Goal: Browse casually

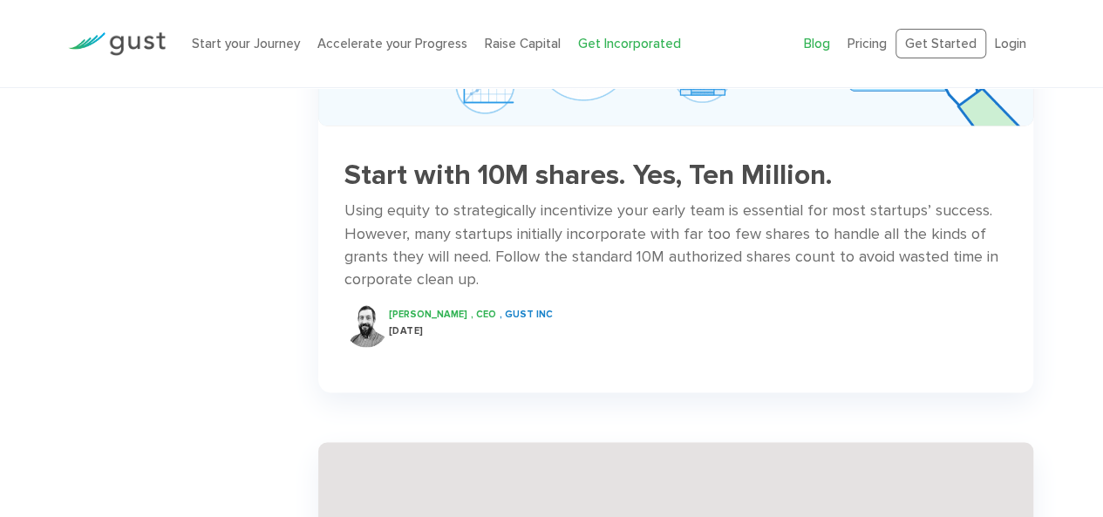
scroll to position [1017, 0]
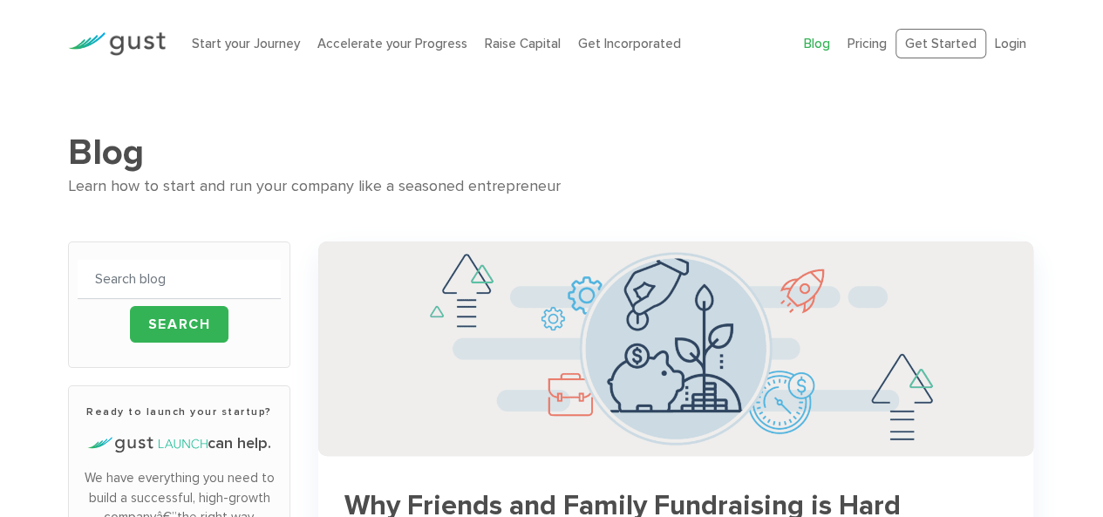
click at [815, 46] on link "Blog" at bounding box center [817, 44] width 26 height 16
click at [829, 49] on link "Blog" at bounding box center [817, 44] width 26 height 16
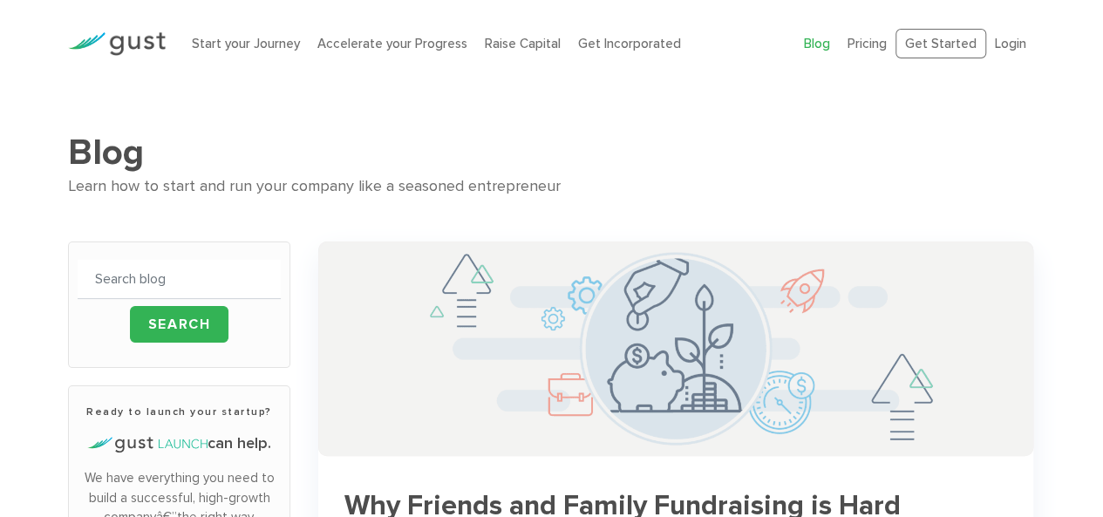
scroll to position [197, 0]
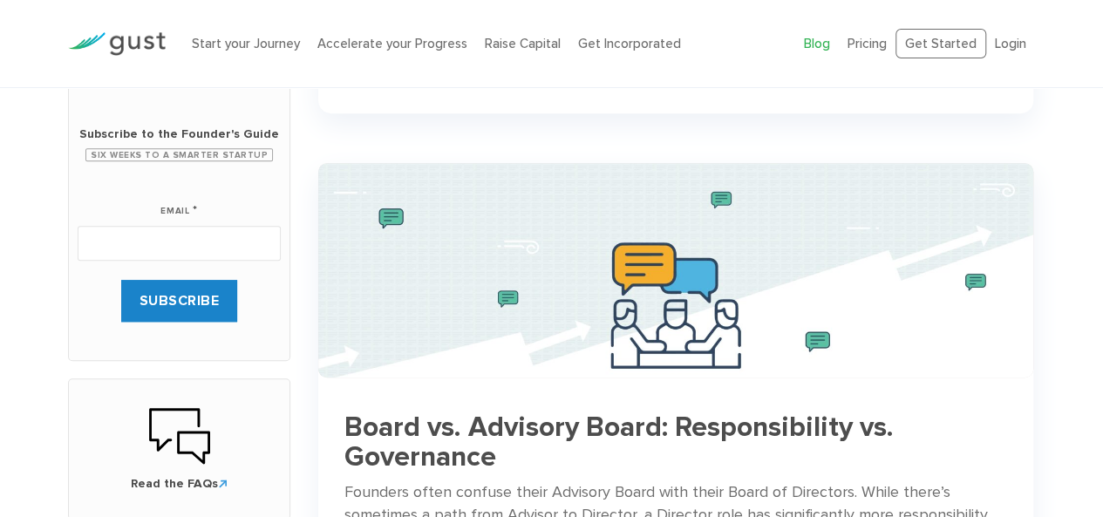
scroll to position [813, 0]
